Goal: Obtain resource: Download file/media

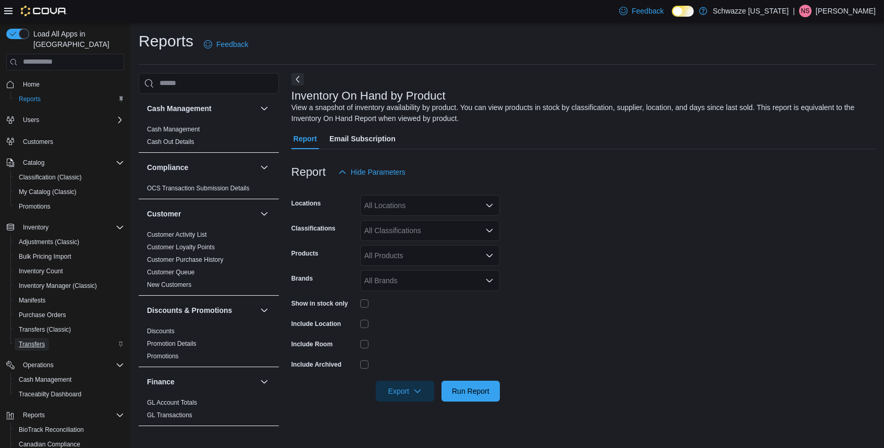
click at [39, 340] on span "Transfers" at bounding box center [32, 344] width 26 height 8
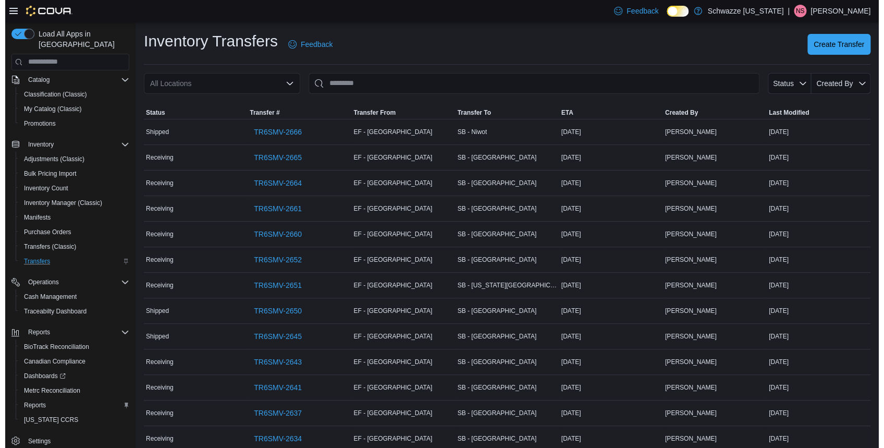
scroll to position [87, 0]
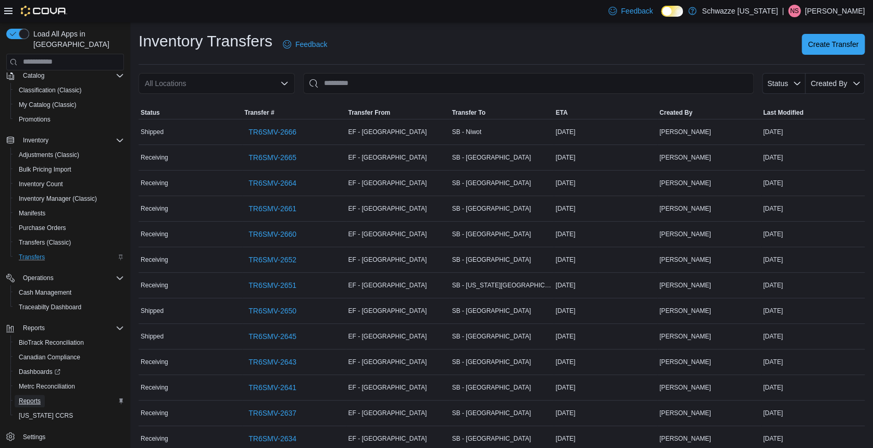
click at [31, 397] on span "Reports" at bounding box center [30, 401] width 22 height 8
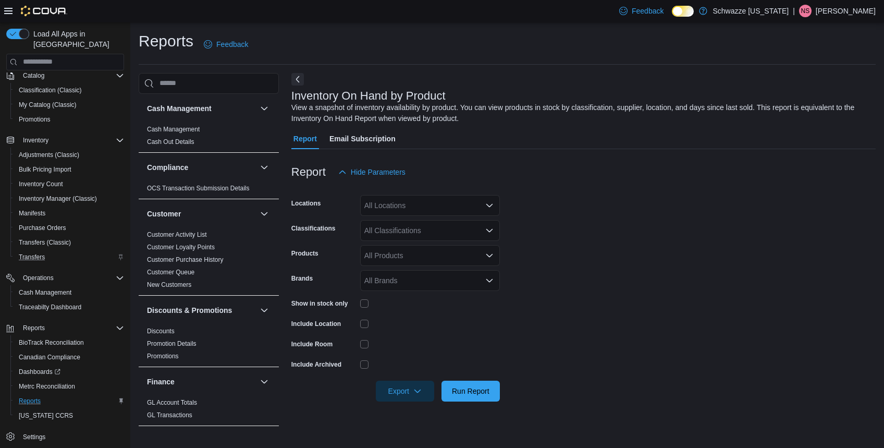
click at [398, 208] on div "All Locations" at bounding box center [430, 205] width 140 height 21
click at [569, 195] on form "Locations All Locations Classifications All Classifications Products All Produc…" at bounding box center [583, 291] width 584 height 219
click at [385, 204] on div "All Locations" at bounding box center [430, 205] width 140 height 21
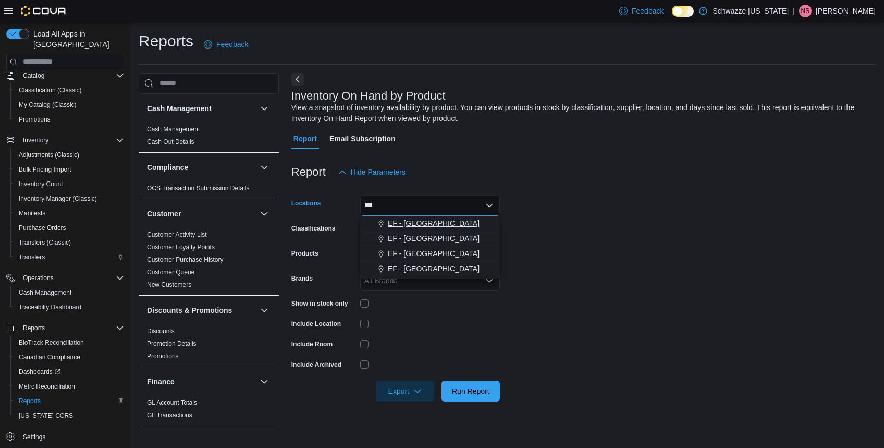
type input "**"
click at [430, 224] on span "EF - Glendale" at bounding box center [434, 223] width 92 height 10
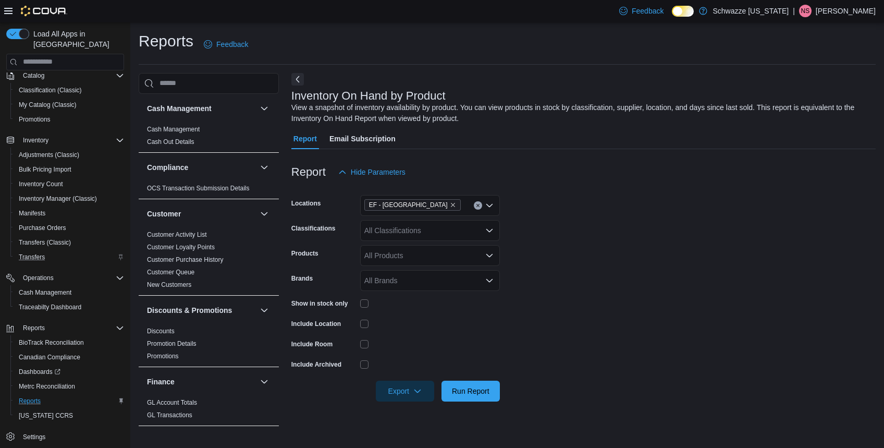
click at [617, 292] on form "Locations EF - Glendale Classifications All Classifications Products All Produc…" at bounding box center [583, 291] width 584 height 219
click at [410, 388] on span "Export" at bounding box center [405, 390] width 46 height 21
click at [398, 324] on span "Export to Excel" at bounding box center [406, 328] width 47 height 8
click at [844, 86] on div at bounding box center [583, 87] width 584 height 4
